Goal: Task Accomplishment & Management: Use online tool/utility

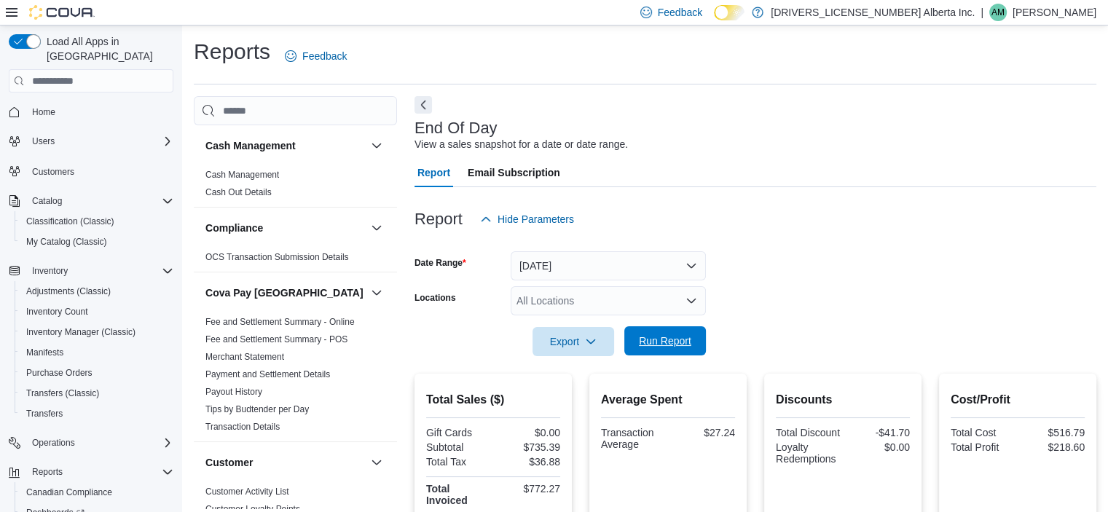
click at [669, 347] on span "Run Report" at bounding box center [665, 340] width 52 height 15
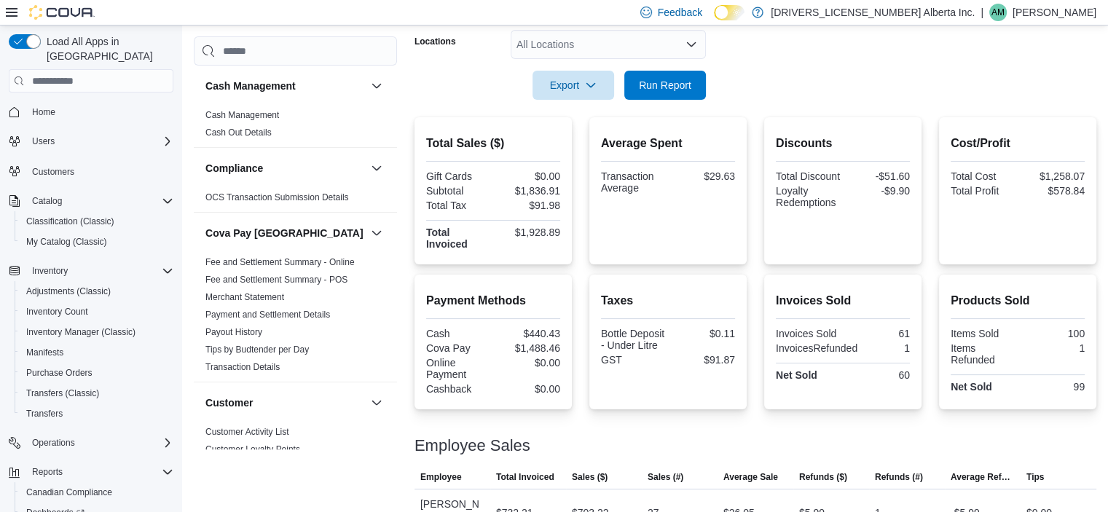
scroll to position [117, 0]
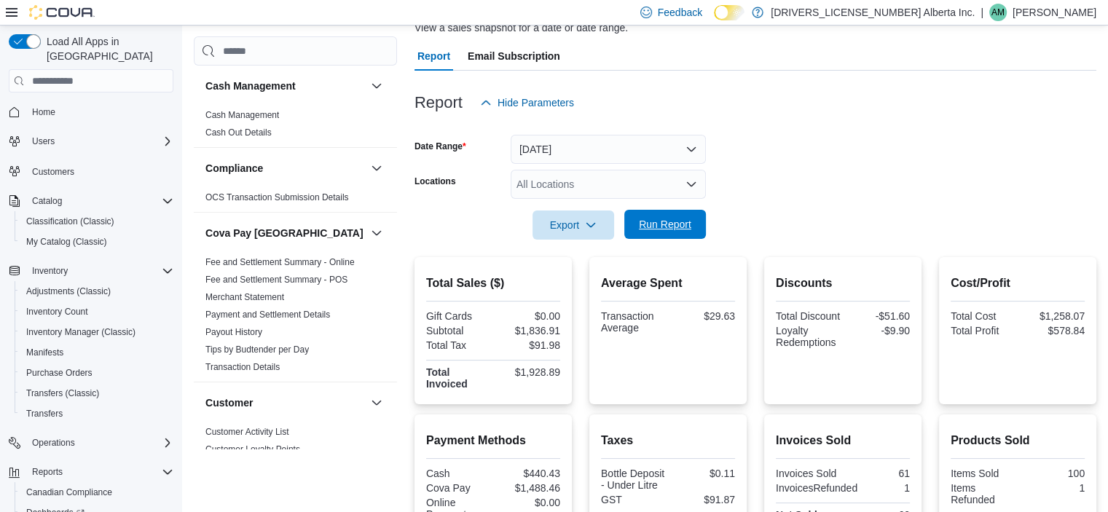
click at [664, 218] on span "Run Report" at bounding box center [665, 224] width 52 height 15
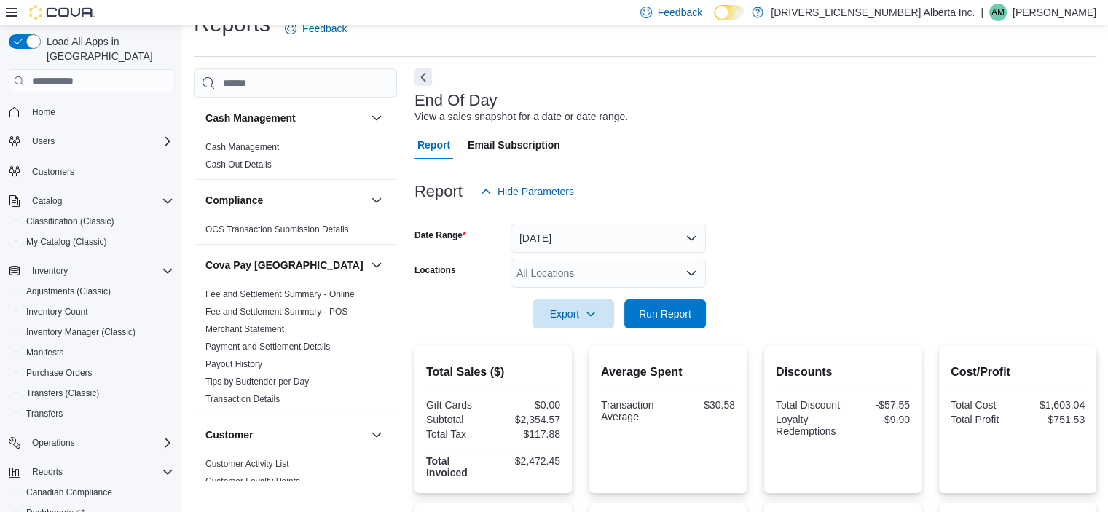
scroll to position [0, 0]
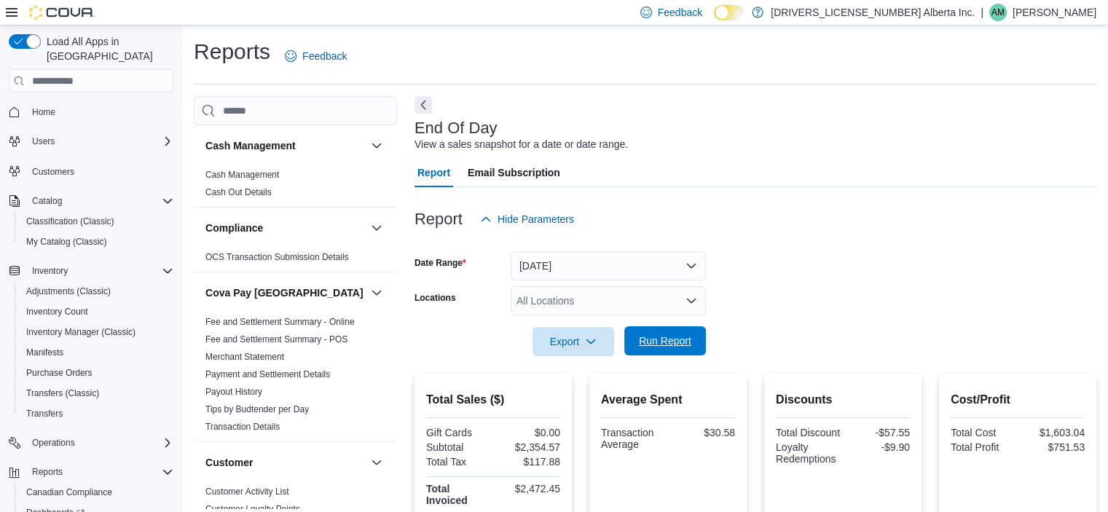
click at [676, 343] on span "Run Report" at bounding box center [665, 340] width 52 height 15
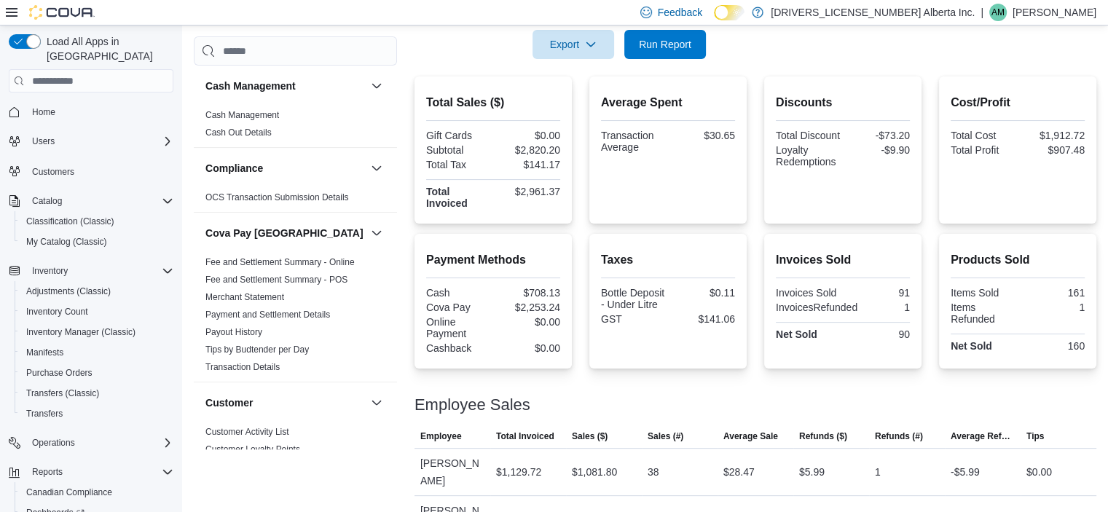
scroll to position [117, 0]
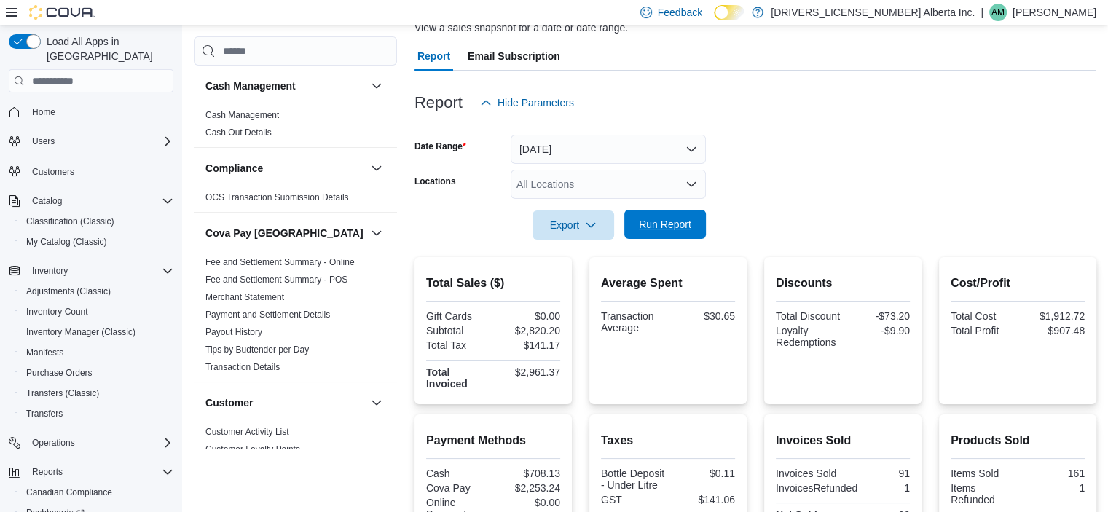
click at [672, 229] on span "Run Report" at bounding box center [665, 224] width 52 height 15
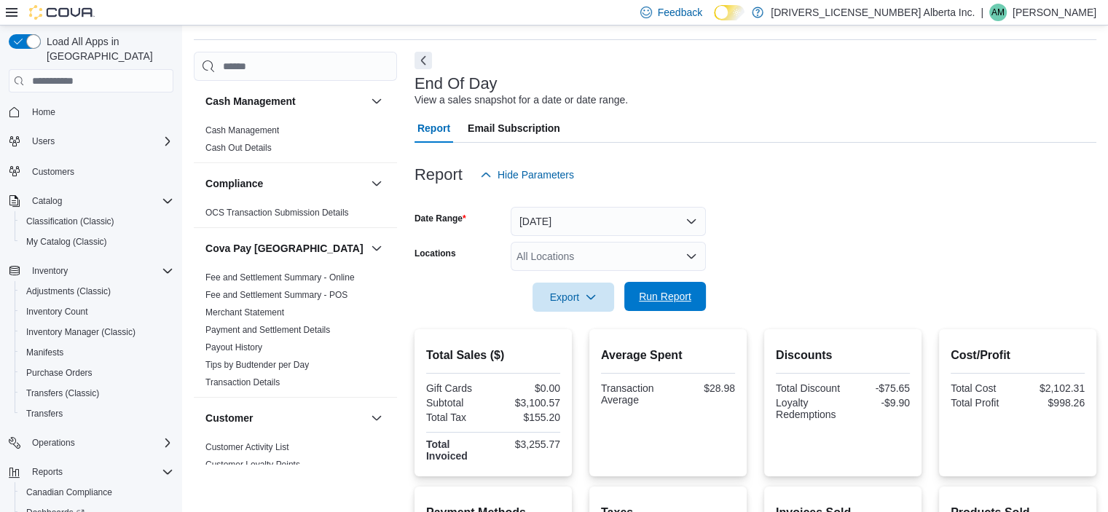
scroll to position [0, 0]
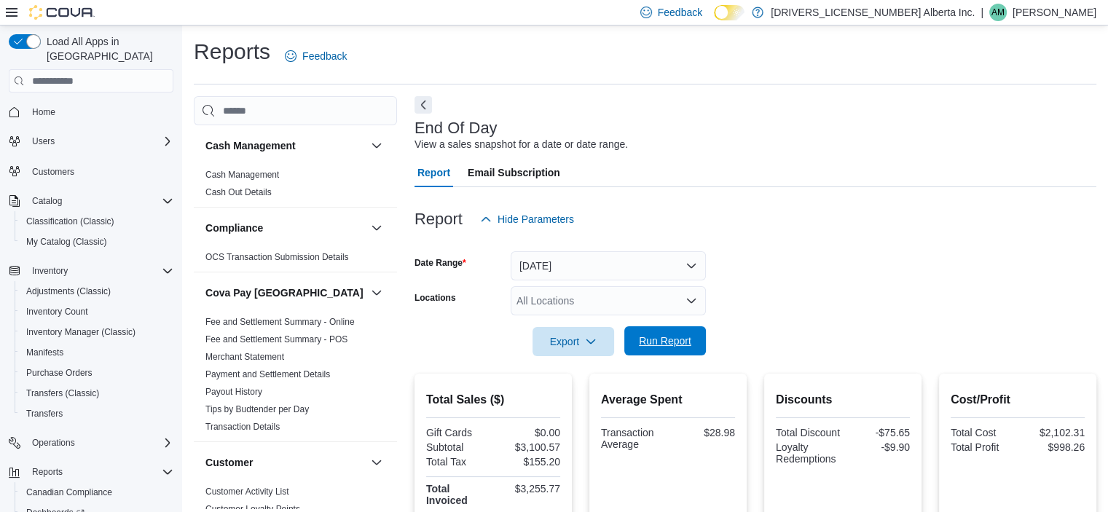
click at [679, 334] on span "Run Report" at bounding box center [665, 340] width 64 height 29
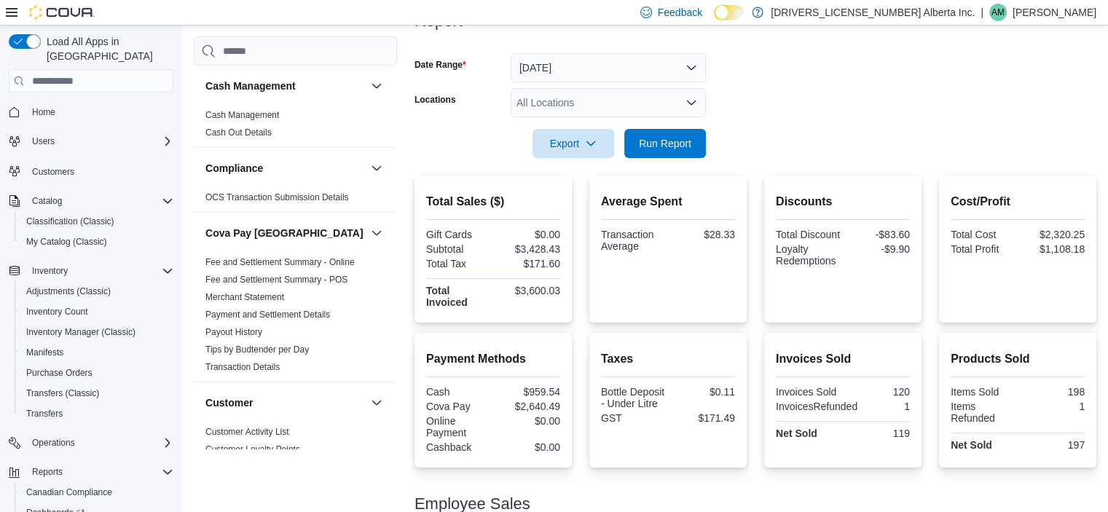
scroll to position [189, 0]
